Goal: Find specific page/section: Find specific page/section

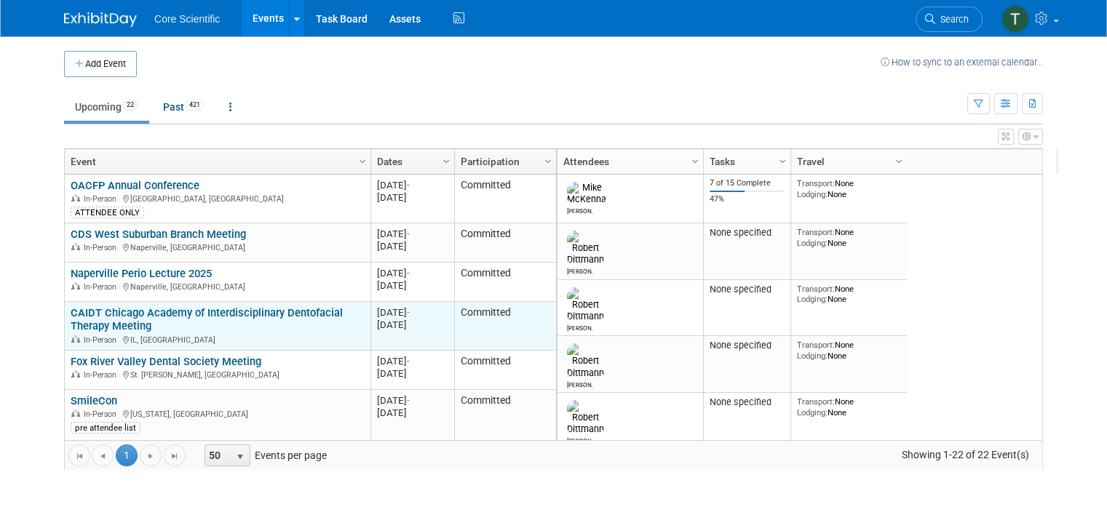
scroll to position [87, 0]
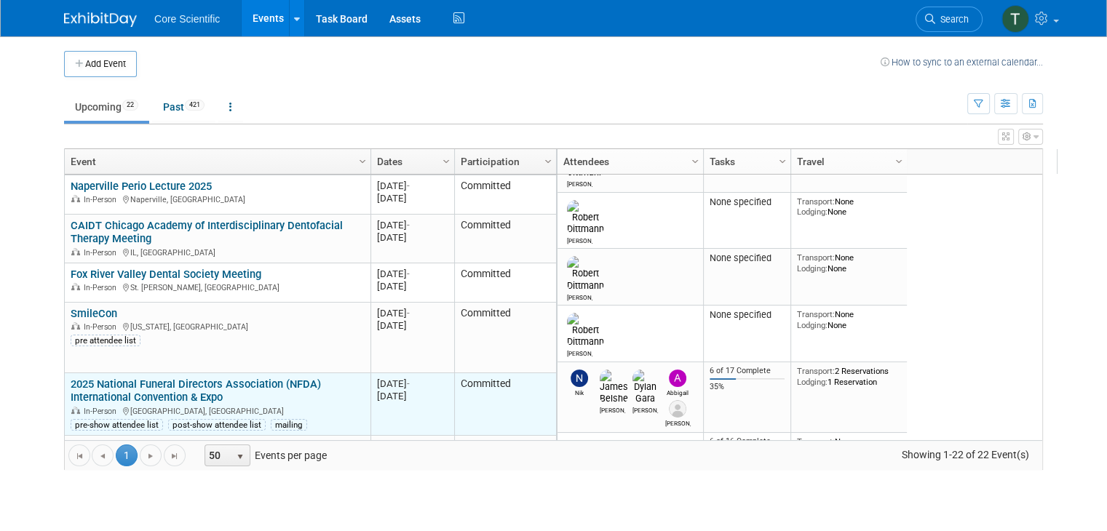
click at [219, 384] on link "2025 National Funeral Directors Association (NFDA) International Convention & E…" at bounding box center [196, 391] width 250 height 27
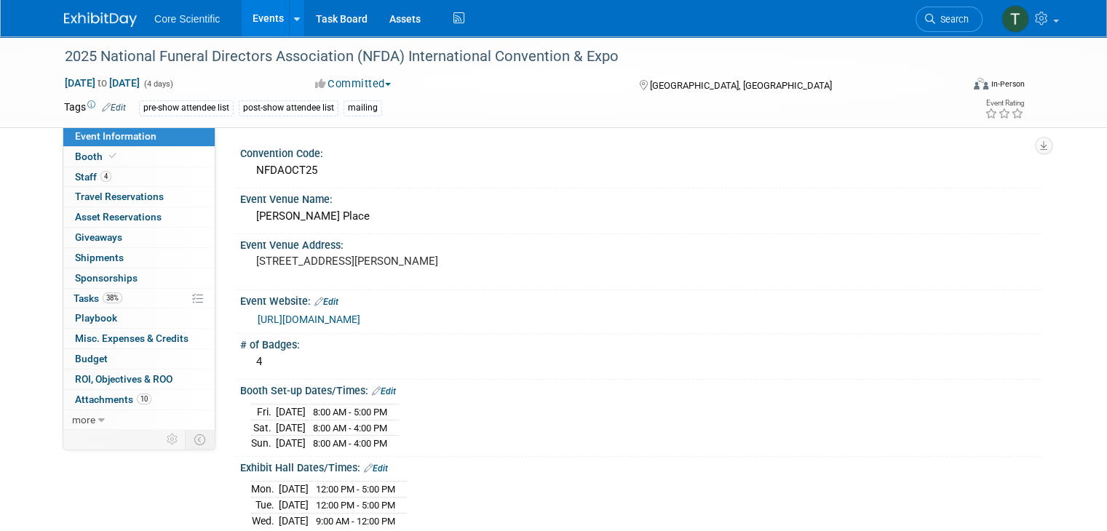
click at [360, 317] on link "[URL][DOMAIN_NAME]" at bounding box center [309, 320] width 103 height 12
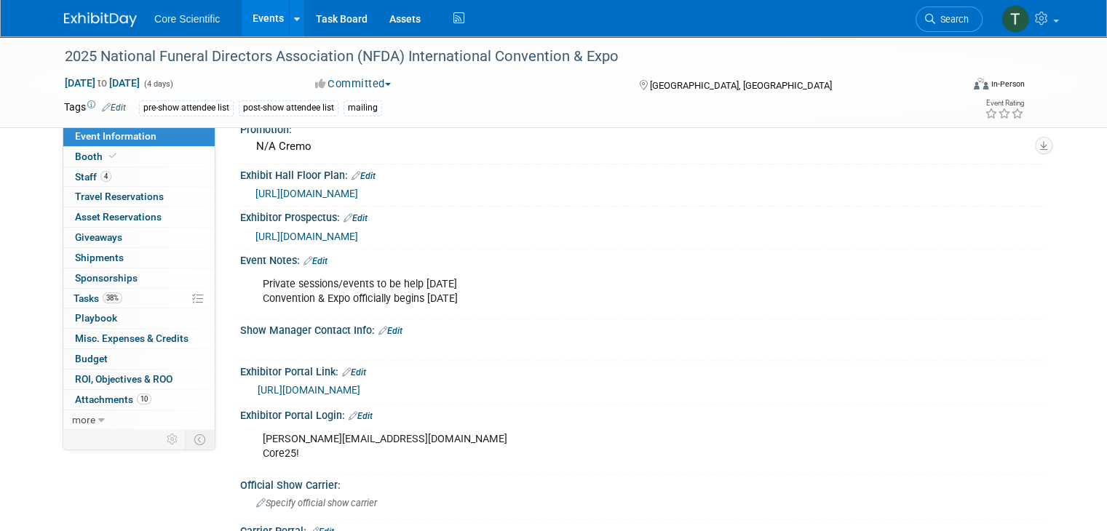
scroll to position [509, 0]
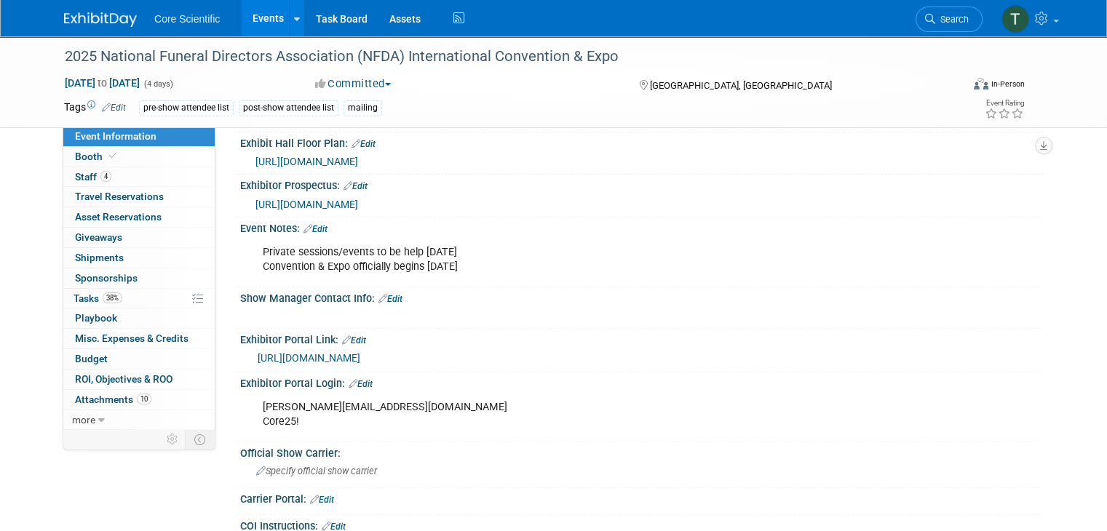
click at [349, 352] on link "https://nfda25.exh.mapyourshow.com/7_0/main/default" at bounding box center [309, 358] width 103 height 12
drag, startPoint x: 381, startPoint y: 399, endPoint x: 246, endPoint y: 402, distance: 135.4
click at [253, 402] on div "alissa@core-scientific.com Core25!" at bounding box center [570, 415] width 635 height 44
copy div "alissa@core-scientific.com"
drag, startPoint x: 287, startPoint y: 411, endPoint x: 253, endPoint y: 416, distance: 34.5
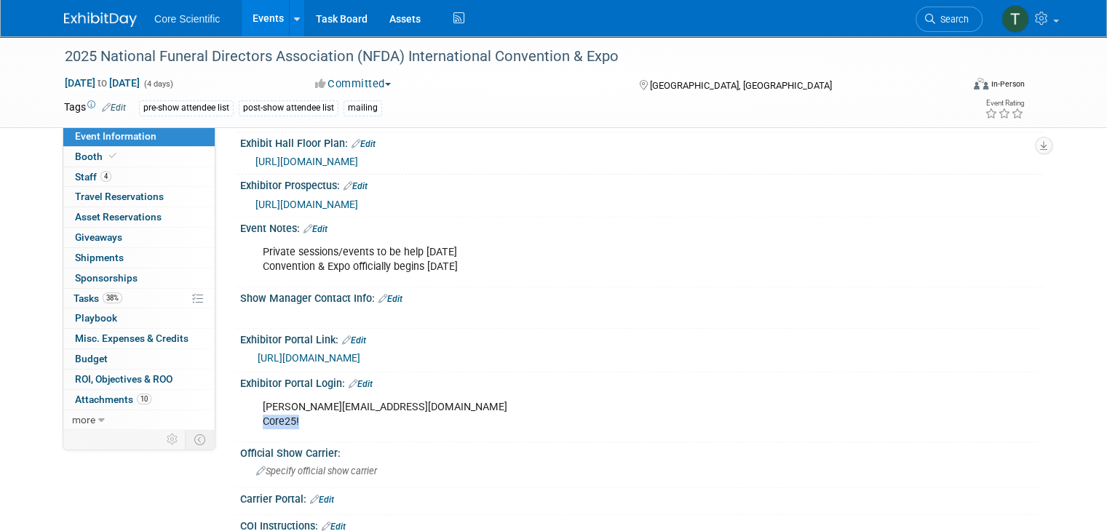
click at [253, 416] on div "alissa@core-scientific.com Core25!" at bounding box center [570, 415] width 635 height 44
copy div "Core25!"
